Goal: Information Seeking & Learning: Understand process/instructions

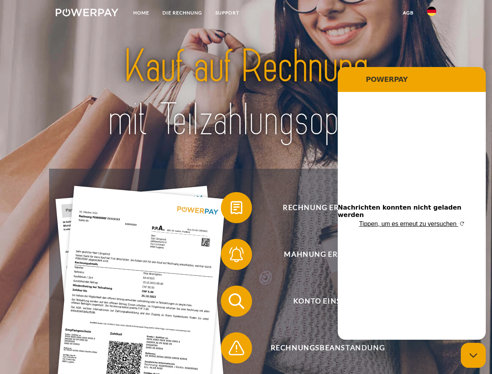
click at [87, 14] on img at bounding box center [87, 13] width 63 height 8
click at [432, 14] on img at bounding box center [431, 11] width 9 height 9
click at [408, 13] on link "agb" at bounding box center [409, 13] width 24 height 14
click at [231, 209] on span at bounding box center [224, 207] width 39 height 39
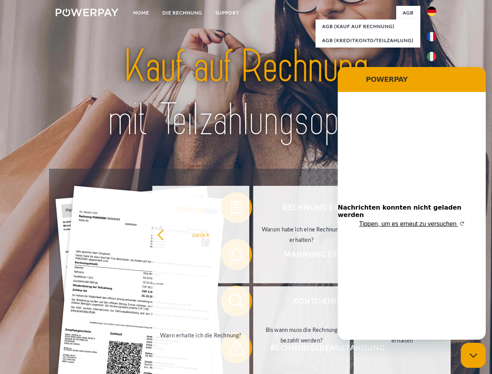
click at [231, 256] on div "Rechnung erhalten? Mahnung erhalten? Konto einsehen" at bounding box center [246, 325] width 394 height 312
click at [253, 303] on link "Bis wann muss die Rechnung bezahlt werden?" at bounding box center [301, 335] width 97 height 97
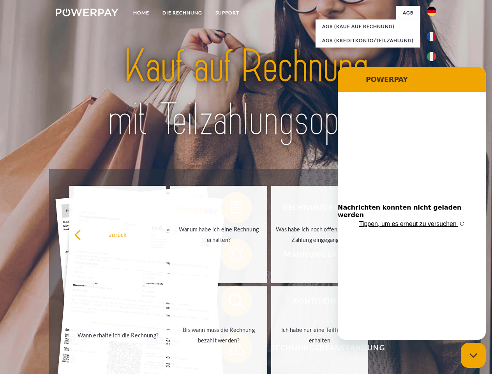
click at [231, 350] on span at bounding box center [224, 348] width 39 height 39
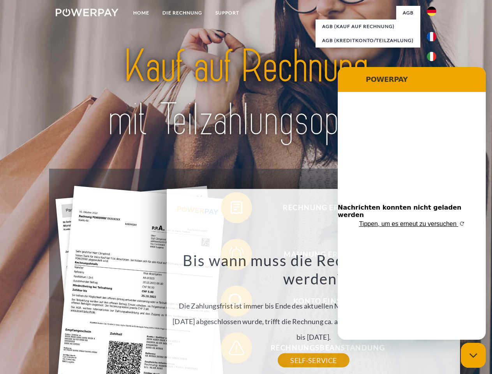
click at [474, 356] on icon "Messaging-Fenster schließen" at bounding box center [474, 355] width 8 height 5
